Goal: Task Accomplishment & Management: Manage account settings

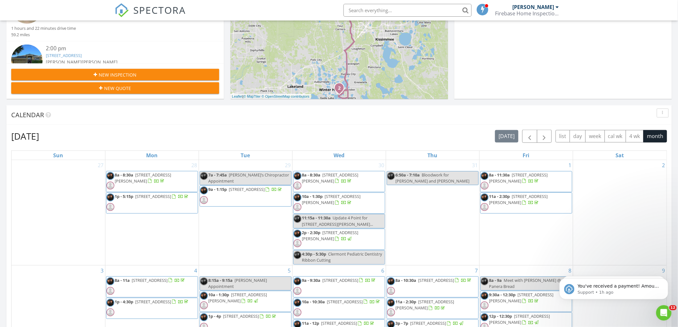
scroll to position [178, 0]
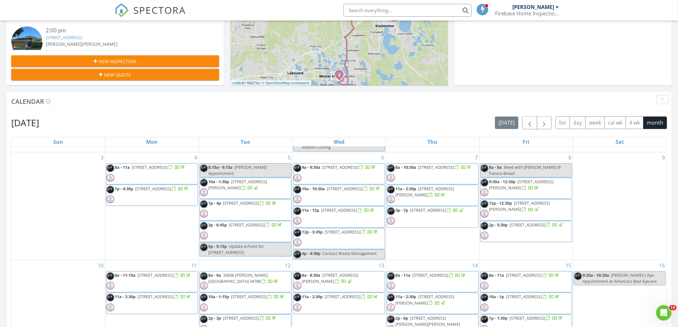
scroll to position [107, 0]
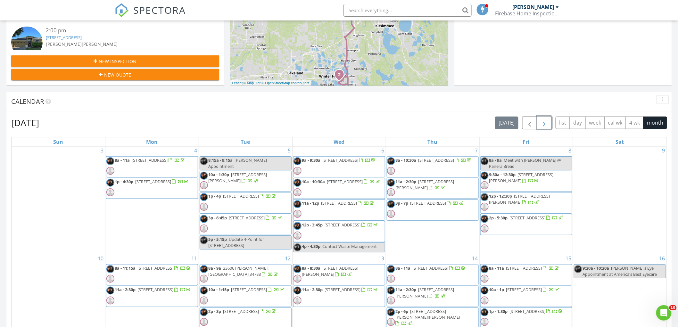
click at [544, 120] on span "button" at bounding box center [545, 123] width 8 height 8
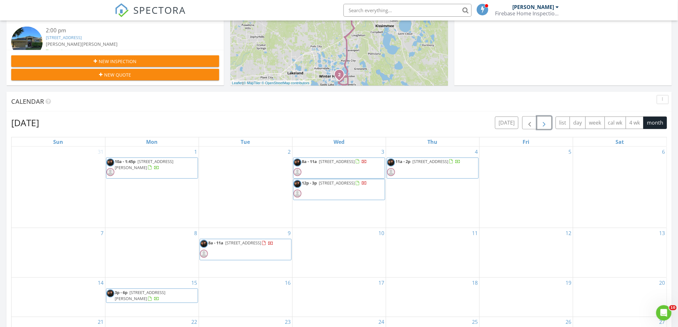
scroll to position [226, 0]
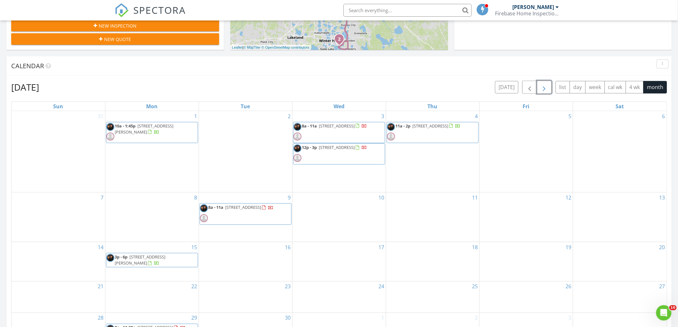
click at [262, 214] on span "8a - 11a 14701 Cresta Vista Ave., Clermont 34714" at bounding box center [237, 214] width 74 height 19
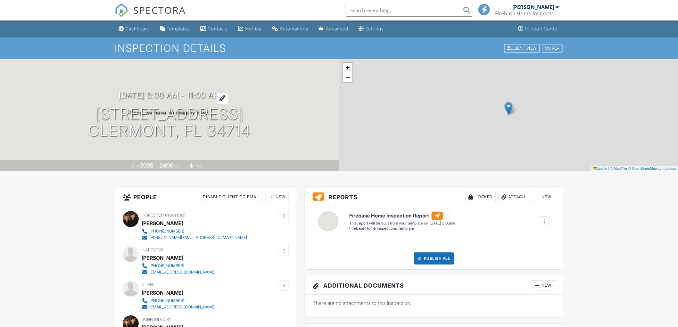
click at [136, 95] on h3 "09/09/2025 8:00 am - 11:00 am" at bounding box center [170, 95] width 102 height 9
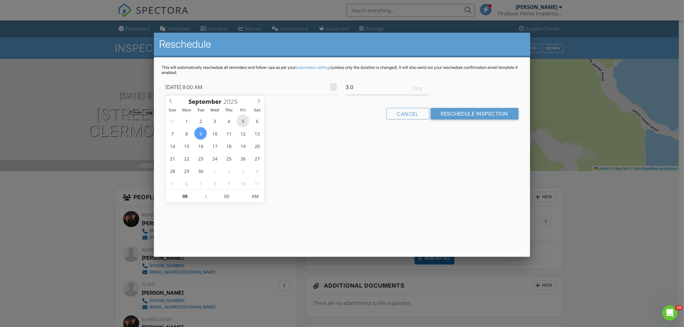
type input "09/05/2025 8:00 AM"
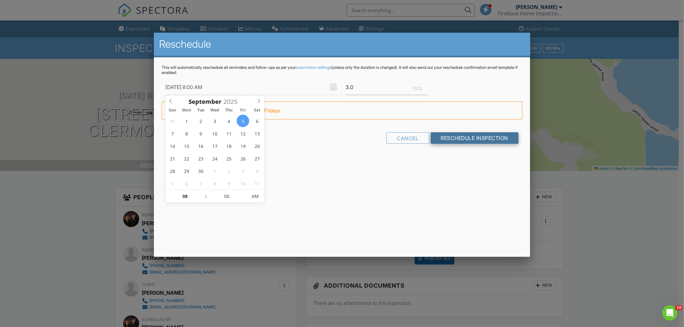
click at [496, 139] on input "Reschedule Inspection" at bounding box center [475, 138] width 88 height 12
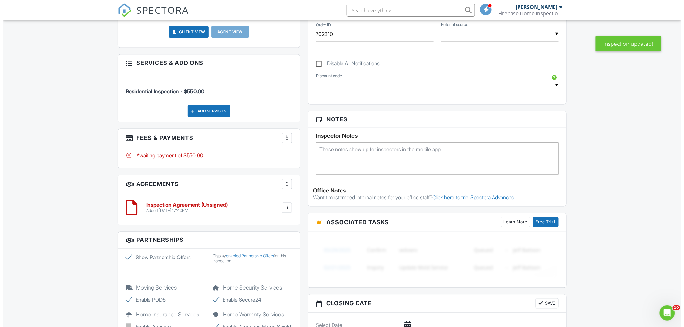
scroll to position [356, 0]
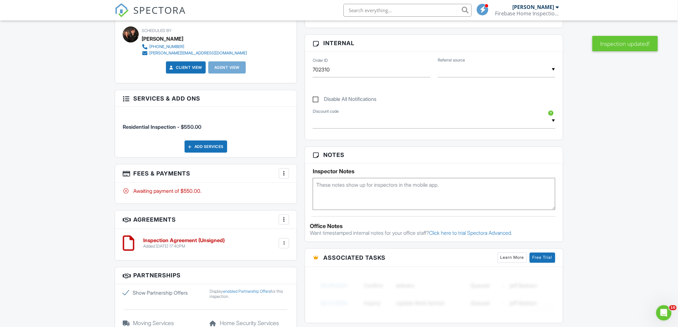
click at [285, 174] on div at bounding box center [284, 174] width 6 height 6
click at [321, 190] on li "Edit Fees & Payments" at bounding box center [316, 193] width 67 height 16
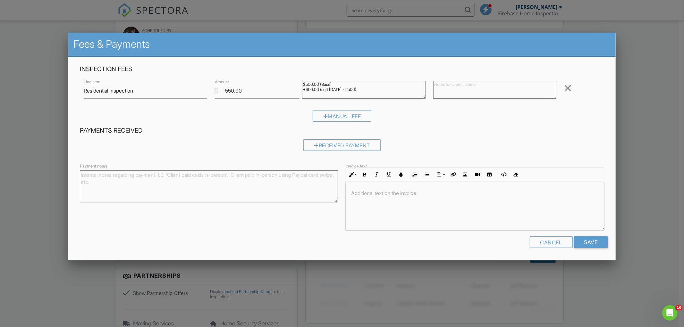
click at [373, 88] on textarea "$500.00 (Base) +$50.00 (sqft 2000 - 2500)" at bounding box center [363, 90] width 123 height 18
type textarea "$500.00 (Base) +$50.00 (sqft [DATE] - 2500) - 10% HERO Discount = $495.00"
drag, startPoint x: 225, startPoint y: 89, endPoint x: 250, endPoint y: 88, distance: 25.3
click at [250, 88] on input "550.00" at bounding box center [257, 91] width 85 height 16
type input "495.00"
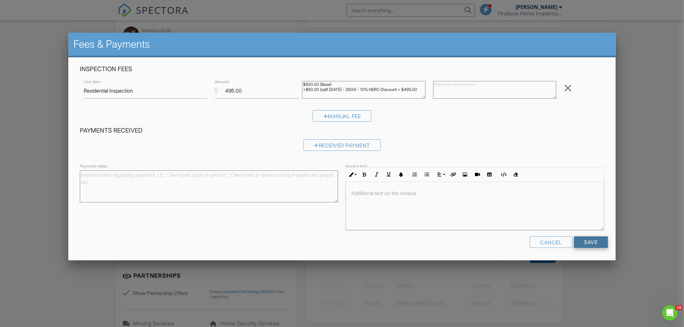
click at [593, 242] on input "Save" at bounding box center [591, 243] width 34 height 12
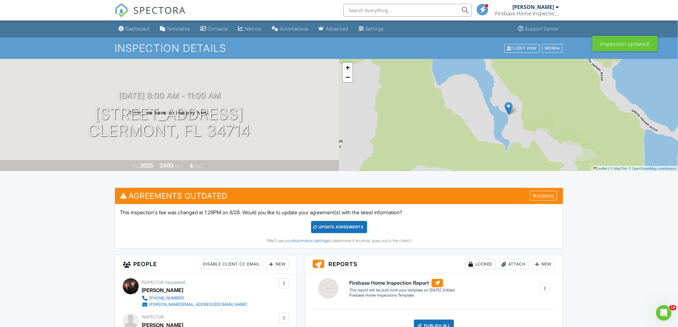
click at [345, 225] on div "Update Agreements" at bounding box center [339, 227] width 56 height 12
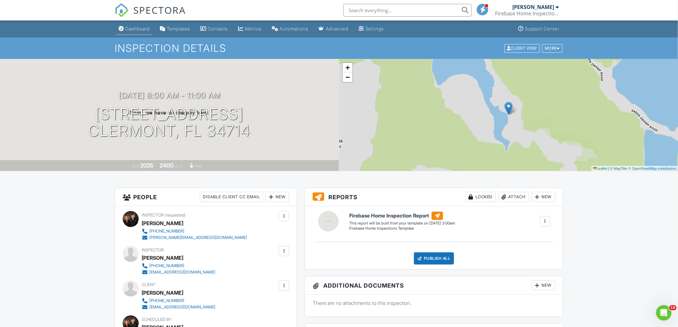
click at [133, 33] on link "Dashboard" at bounding box center [134, 29] width 36 height 12
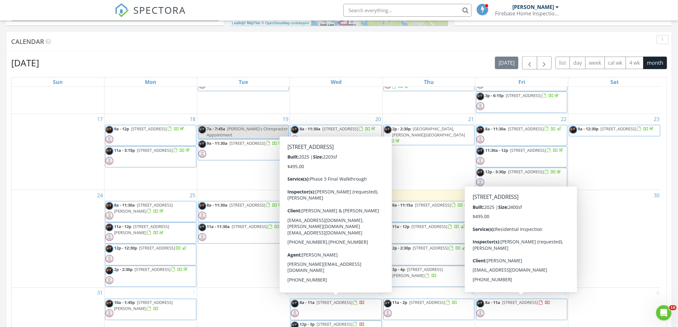
scroll to position [249, 0]
